Goal: Task Accomplishment & Management: Complete application form

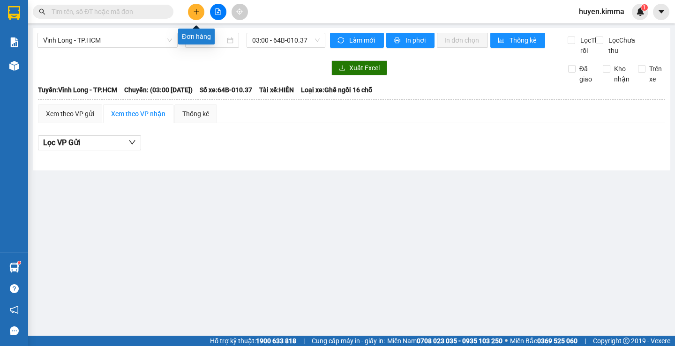
click at [199, 12] on icon "plus" at bounding box center [196, 11] width 7 height 7
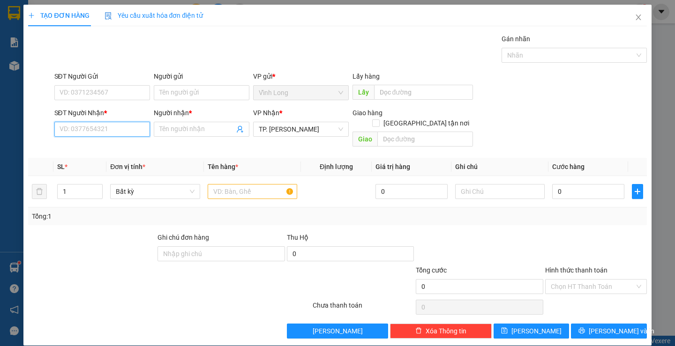
click at [139, 130] on input "SĐT Người Nhận *" at bounding box center [102, 129] width 96 height 15
type input "0933989811"
click at [111, 146] on div "0933989811 - [GEOGRAPHIC_DATA]" at bounding box center [111, 148] width 105 height 10
type input "[PERSON_NAME]"
type input "0933989811"
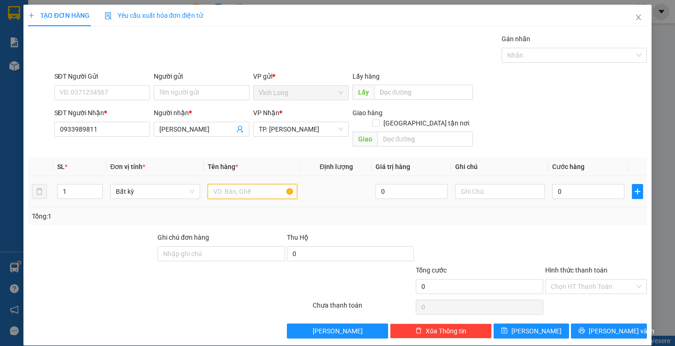
click at [245, 184] on input "text" at bounding box center [252, 191] width 89 height 15
type input "gois banhs"
click at [530, 184] on input "text" at bounding box center [499, 191] width 89 height 15
type input "h"
click at [587, 184] on input "0" at bounding box center [588, 191] width 72 height 15
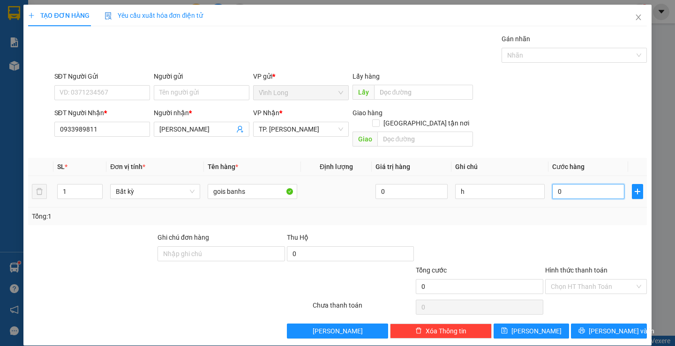
type input "2"
type input "20"
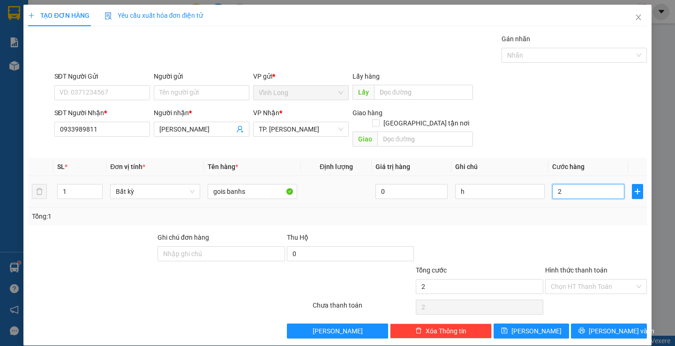
type input "20"
type input "20.000"
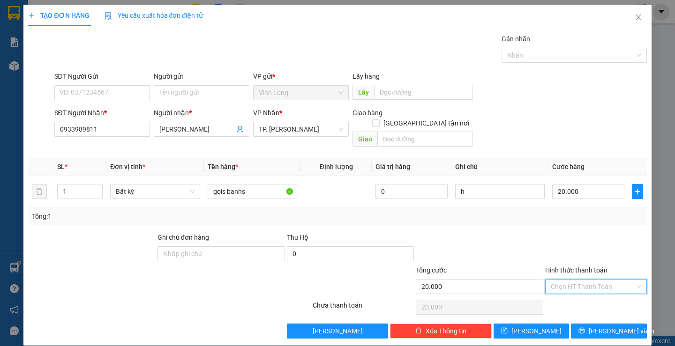
click at [578, 280] on input "Hình thức thanh toán" at bounding box center [592, 287] width 84 height 14
click at [582, 294] on div "Tại văn phòng" at bounding box center [589, 295] width 89 height 10
type input "0"
click at [578, 324] on button "[PERSON_NAME] và In" at bounding box center [608, 331] width 75 height 15
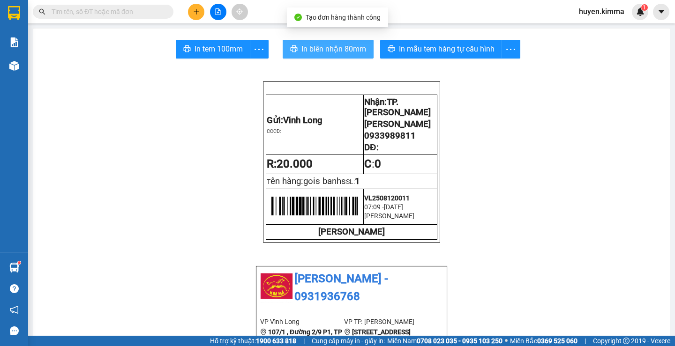
click at [325, 53] on span "In biên nhận 80mm" at bounding box center [333, 49] width 65 height 12
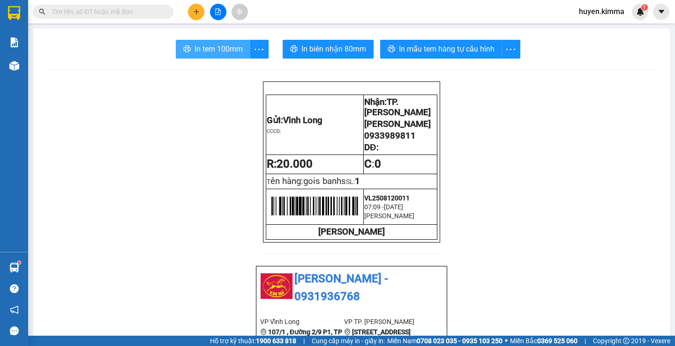
click at [211, 52] on span "In tem 100mm" at bounding box center [218, 49] width 48 height 12
